Goal: Task Accomplishment & Management: Use online tool/utility

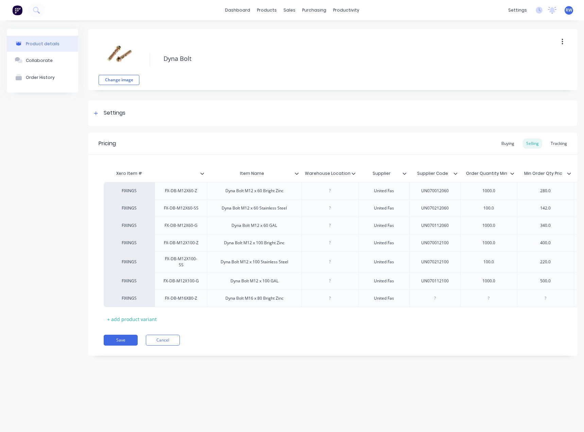
scroll to position [0, 102]
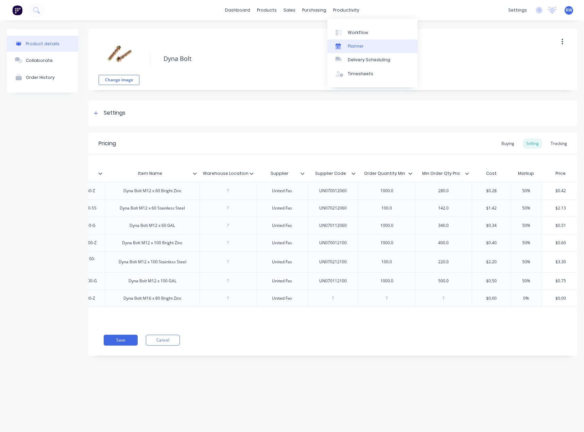
click at [357, 47] on div "Planner" at bounding box center [356, 46] width 16 height 6
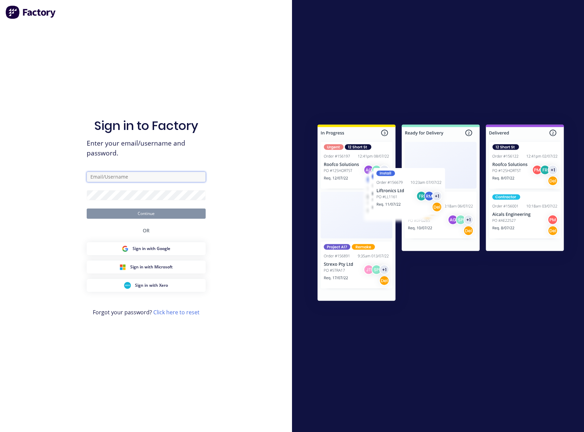
type input "[EMAIL_ADDRESS][DOMAIN_NAME]"
click at [148, 212] on button "Continue" at bounding box center [146, 213] width 119 height 10
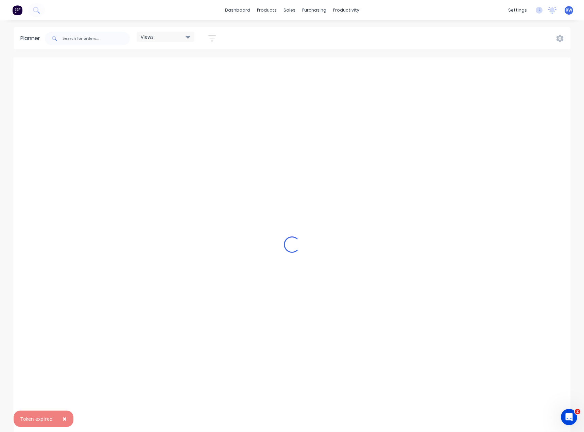
scroll to position [0, 163]
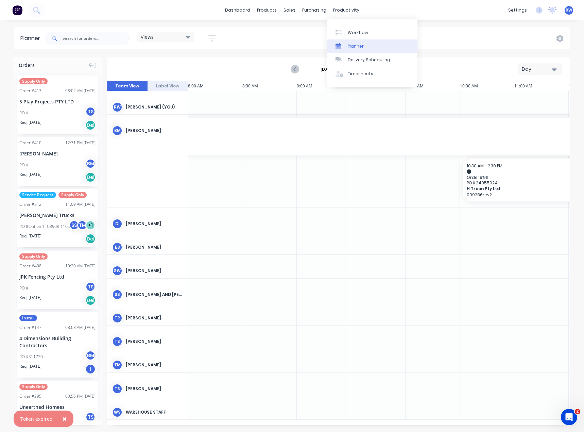
click at [352, 44] on div "Planner" at bounding box center [356, 46] width 16 height 6
click at [555, 72] on icon "button" at bounding box center [554, 69] width 5 height 7
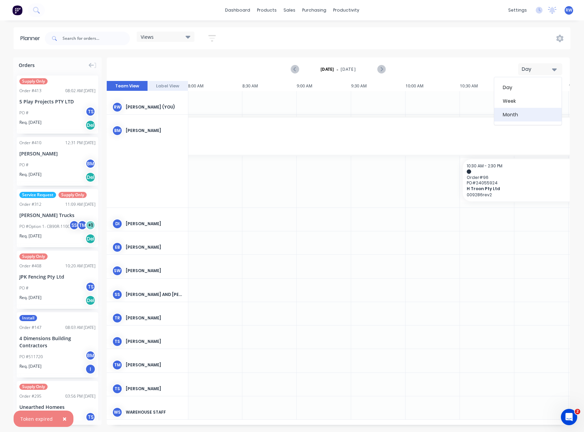
click at [514, 114] on div "Month" at bounding box center [527, 115] width 67 height 14
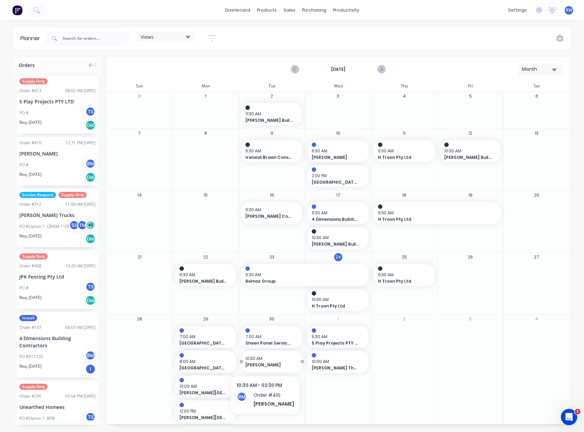
click at [268, 360] on span "10:30 AM" at bounding box center [269, 358] width 49 height 6
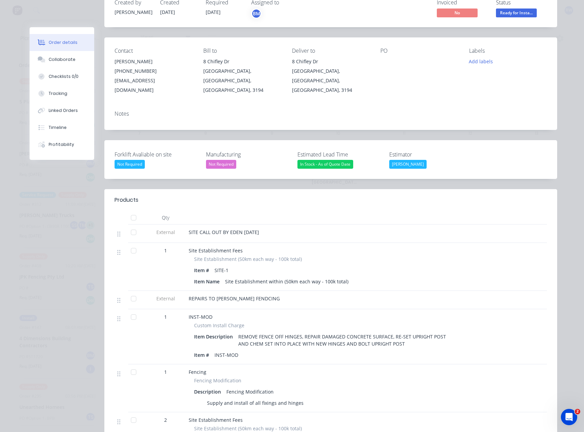
scroll to position [0, 0]
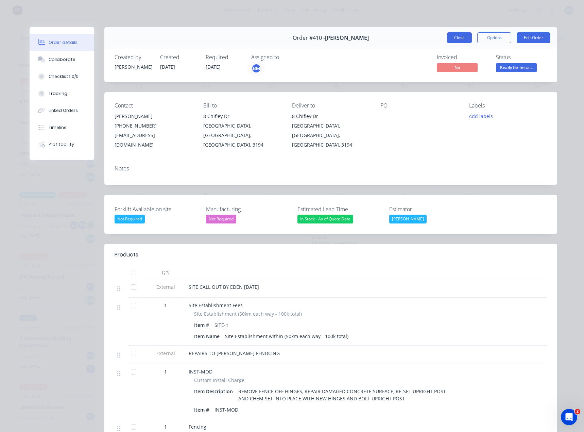
click at [450, 40] on button "Close" at bounding box center [459, 37] width 25 height 11
